Goal: Navigation & Orientation: Find specific page/section

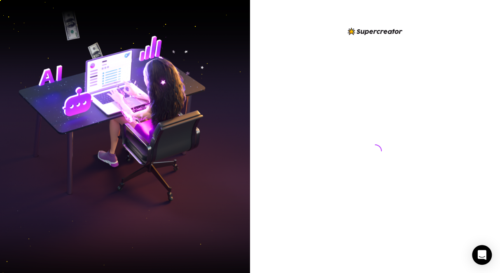
click at [339, 0] on html at bounding box center [250, 136] width 500 height 273
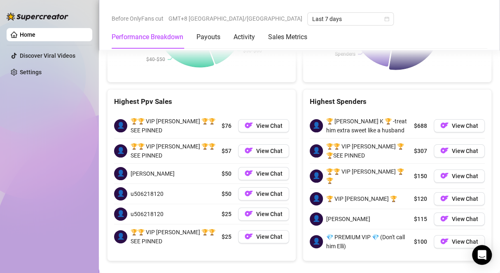
scroll to position [1221, 0]
